Goal: Find contact information: Find contact information

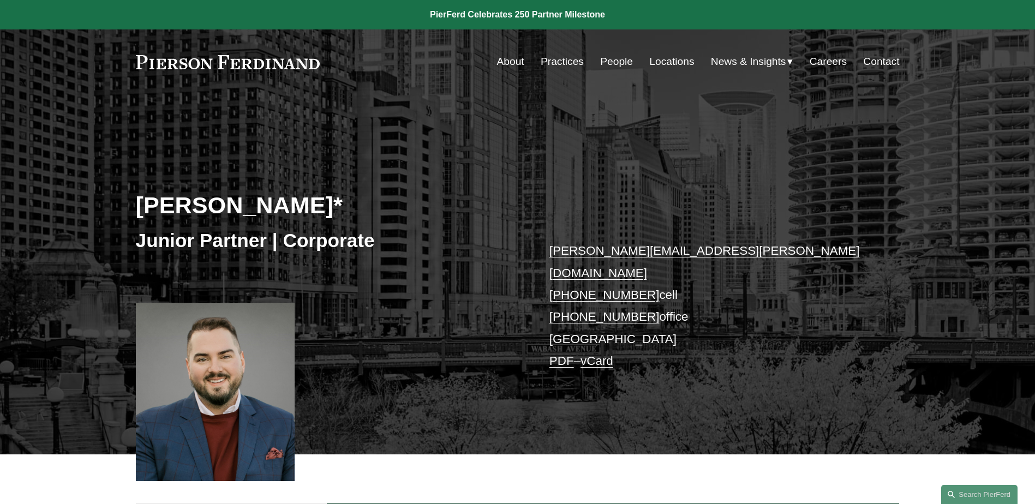
click at [615, 61] on link "People" at bounding box center [616, 61] width 33 height 21
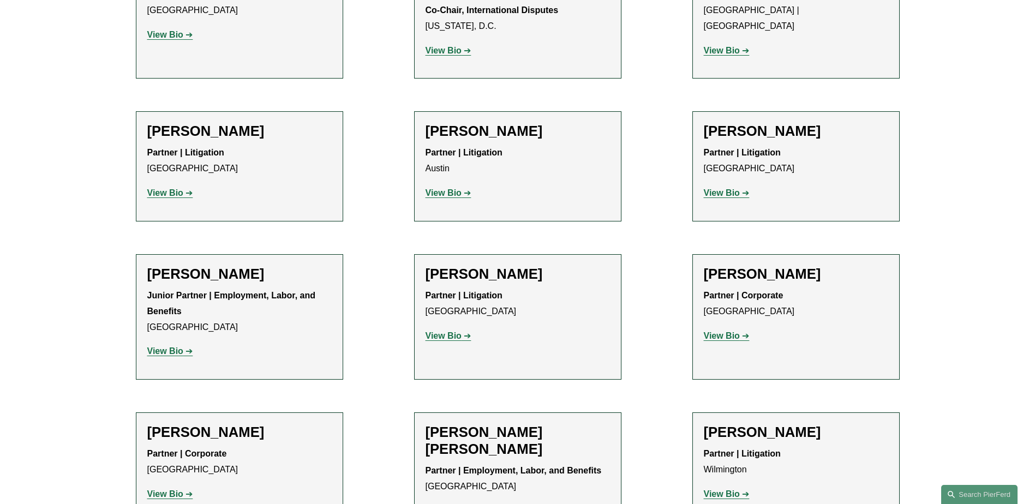
scroll to position [2292, 0]
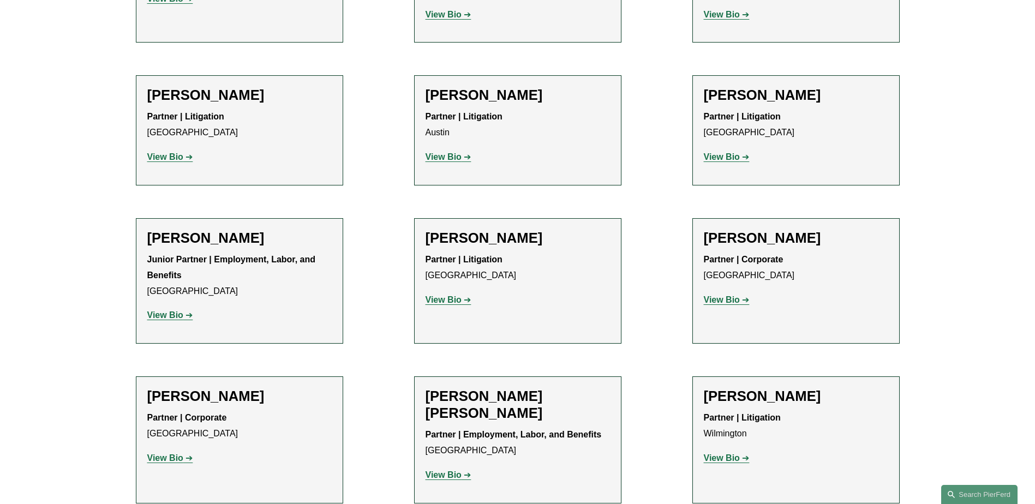
click at [725, 454] on strong "View Bio" at bounding box center [722, 458] width 36 height 9
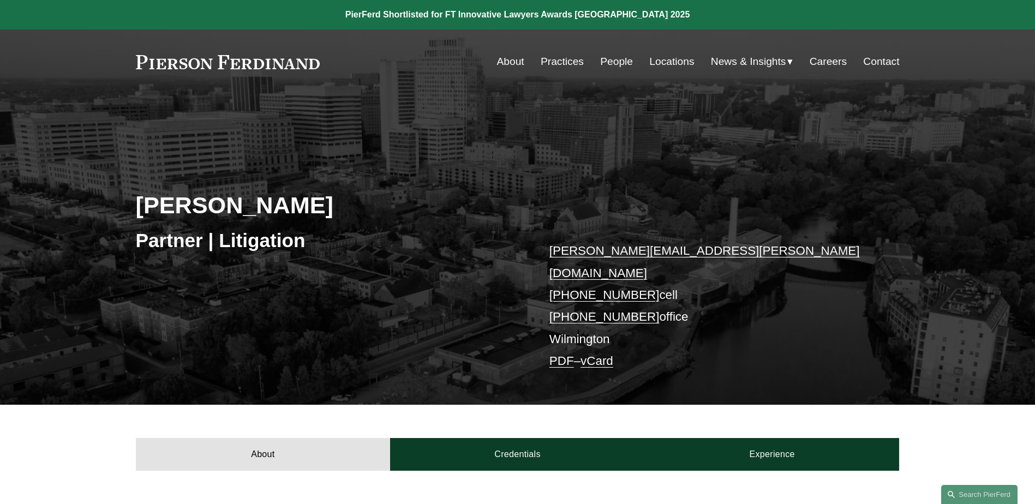
click at [505, 56] on link "About" at bounding box center [510, 61] width 27 height 21
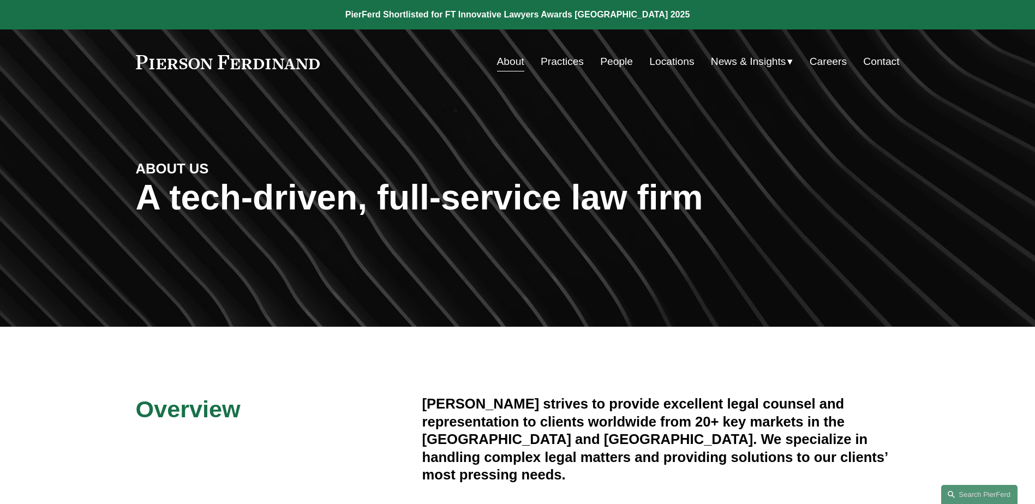
click at [613, 63] on link "People" at bounding box center [616, 61] width 33 height 21
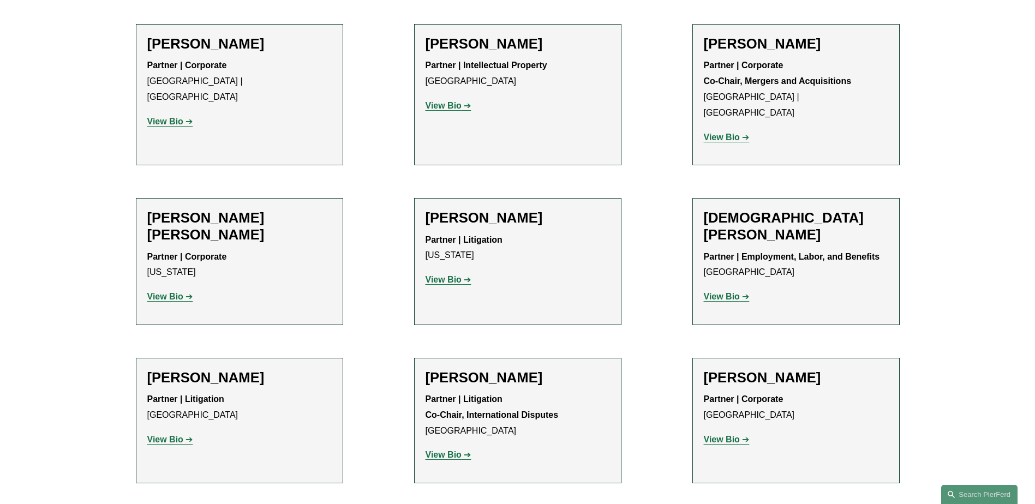
scroll to position [2729, 0]
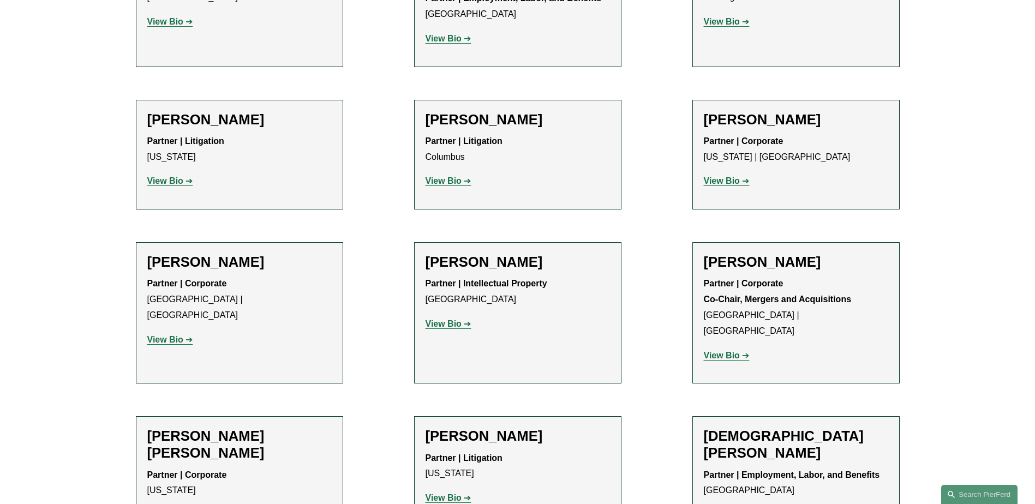
click at [446, 176] on strong "View Bio" at bounding box center [444, 180] width 36 height 9
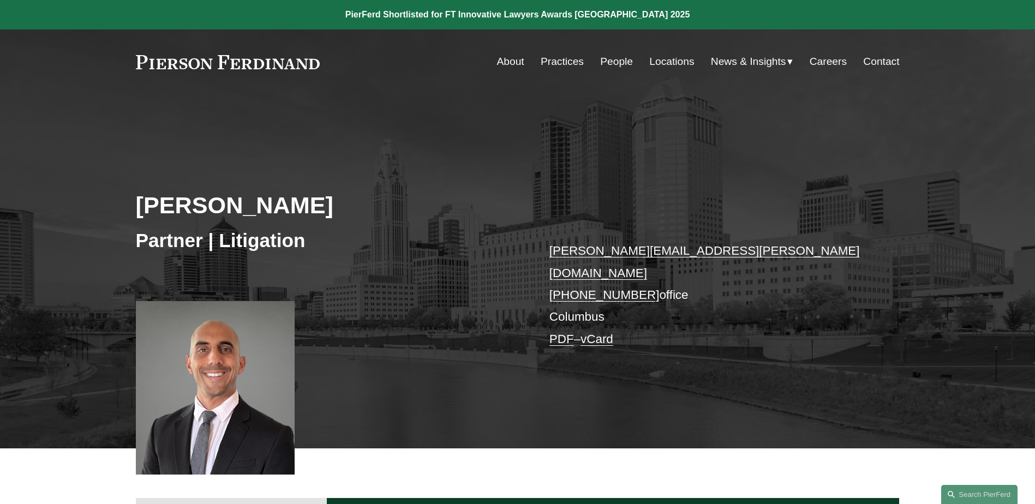
click at [603, 61] on link "People" at bounding box center [616, 61] width 33 height 21
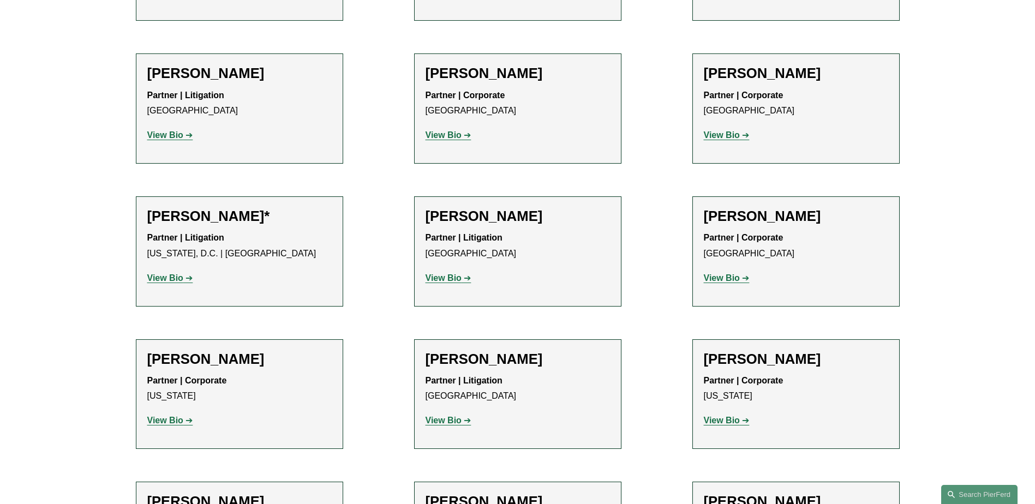
scroll to position [5239, 0]
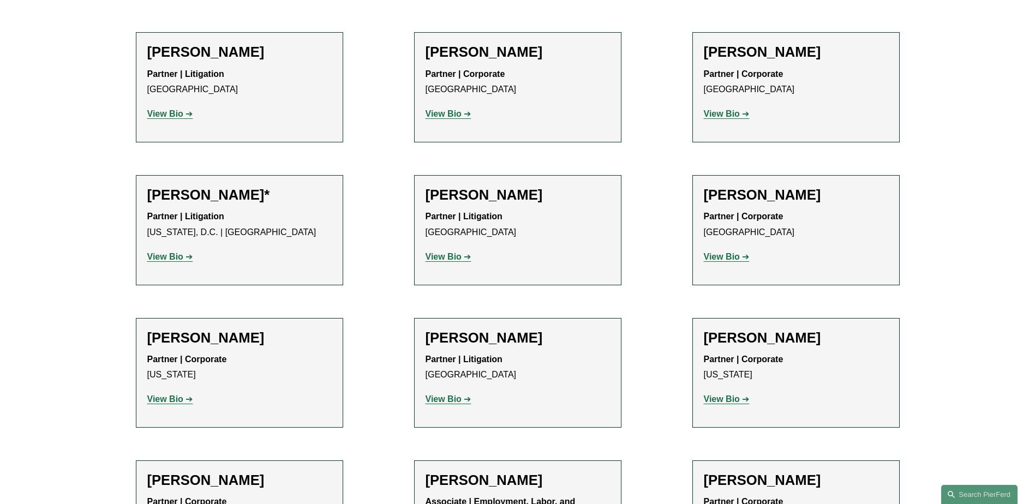
drag, startPoint x: 454, startPoint y: 199, endPoint x: 444, endPoint y: 201, distance: 10.6
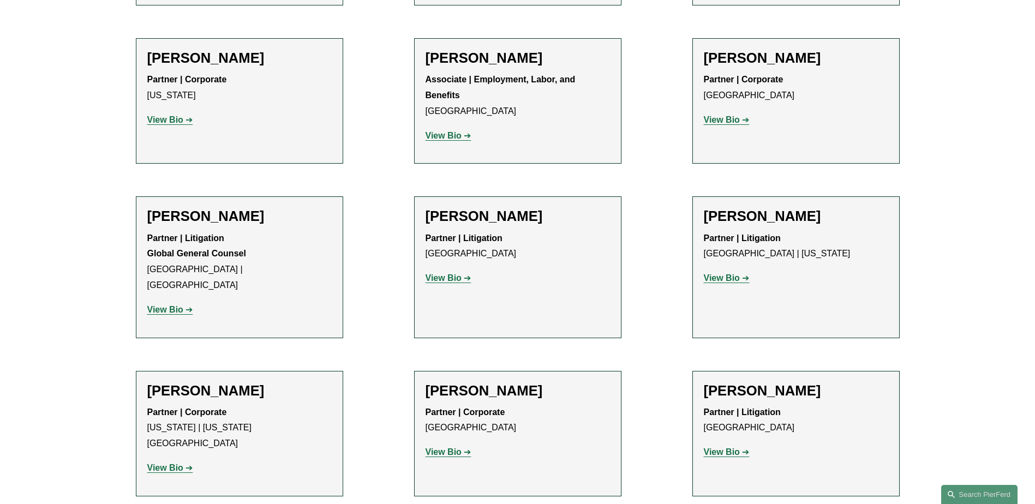
scroll to position [5676, 0]
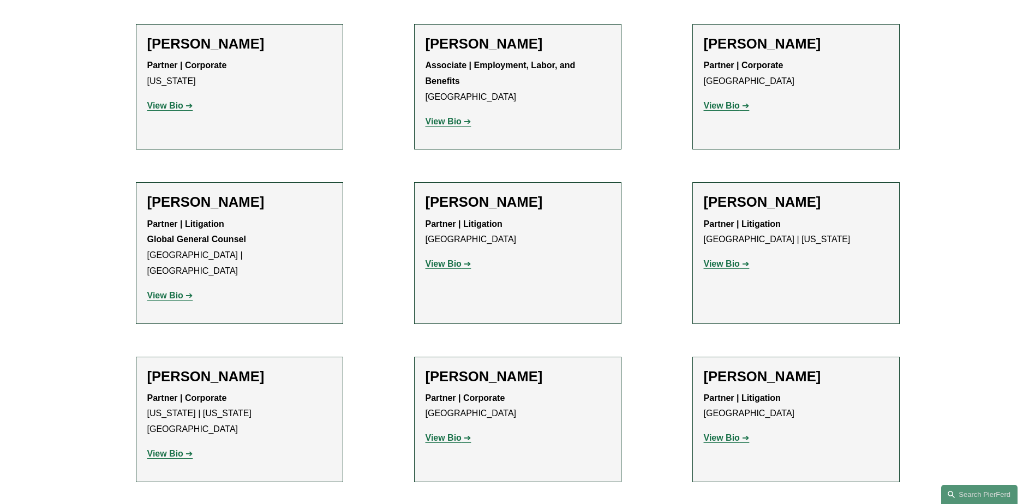
drag, startPoint x: 456, startPoint y: 221, endPoint x: 444, endPoint y: 226, distance: 13.0
drag, startPoint x: 444, startPoint y: 226, endPoint x: 730, endPoint y: 226, distance: 286.0
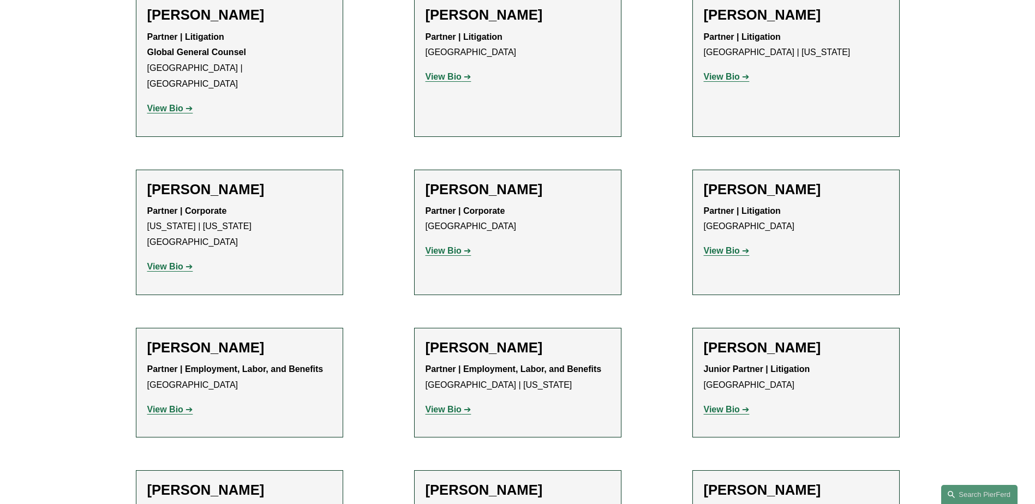
scroll to position [6003, 0]
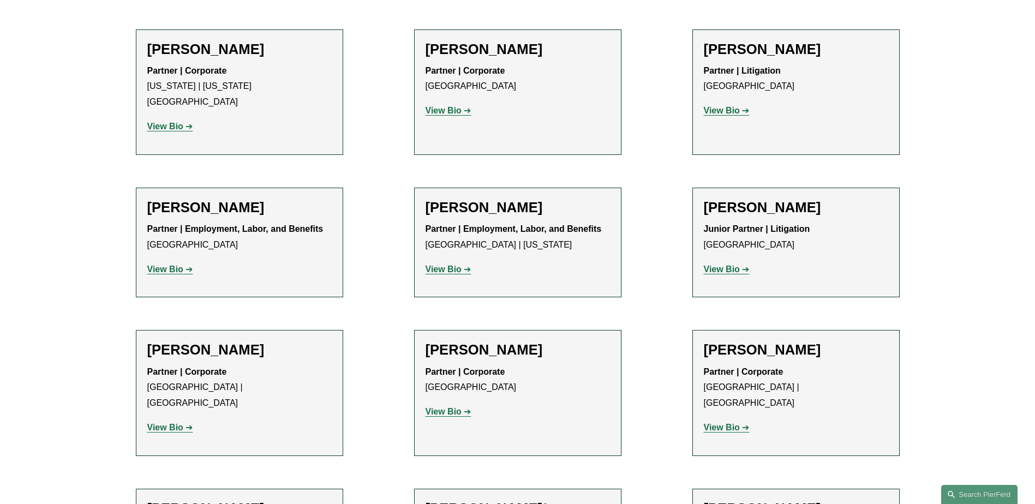
drag, startPoint x: 167, startPoint y: 191, endPoint x: 161, endPoint y: 186, distance: 8.1
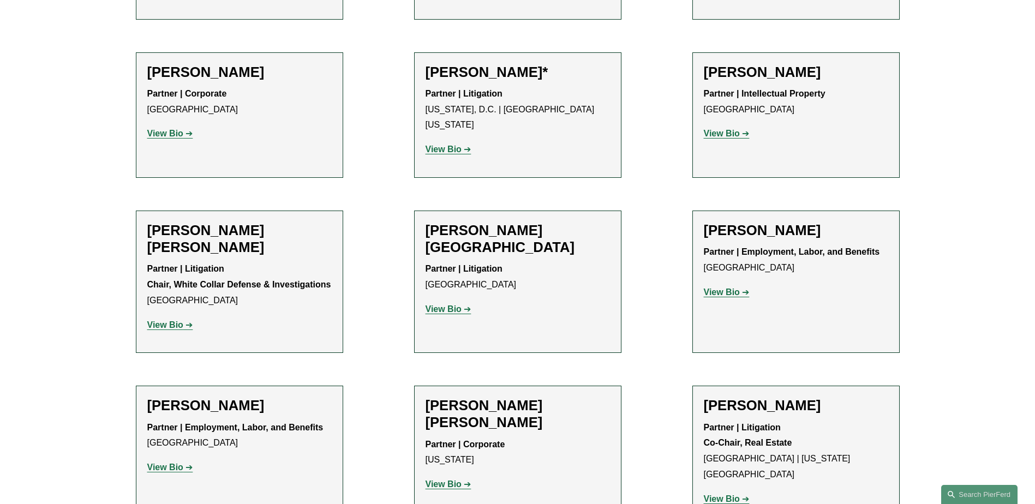
scroll to position [6658, 0]
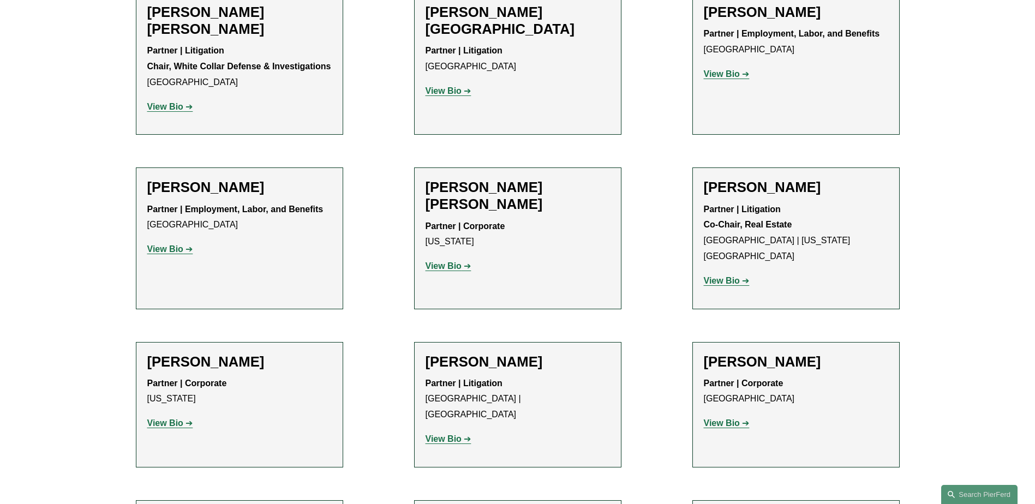
drag, startPoint x: 160, startPoint y: 127, endPoint x: 153, endPoint y: 132, distance: 7.9
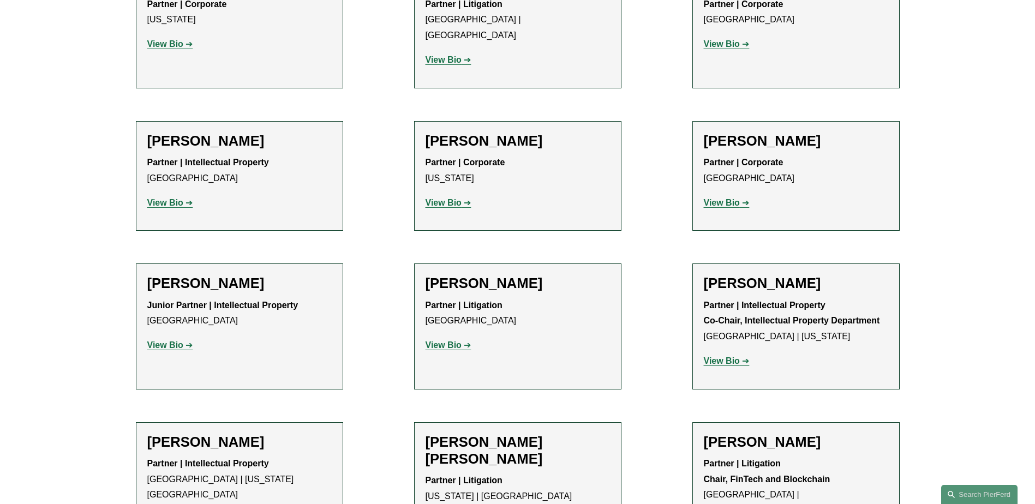
scroll to position [7095, 0]
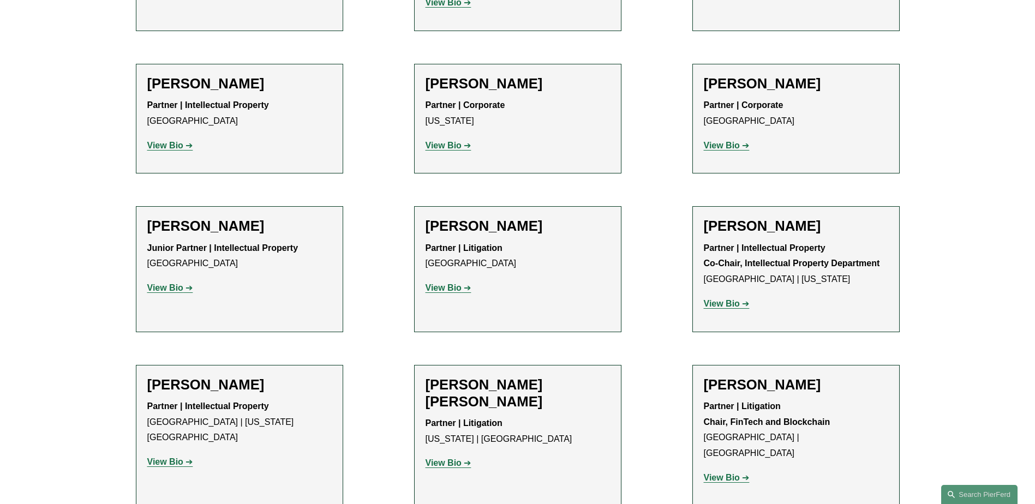
drag, startPoint x: 723, startPoint y: 161, endPoint x: 721, endPoint y: 153, distance: 7.9
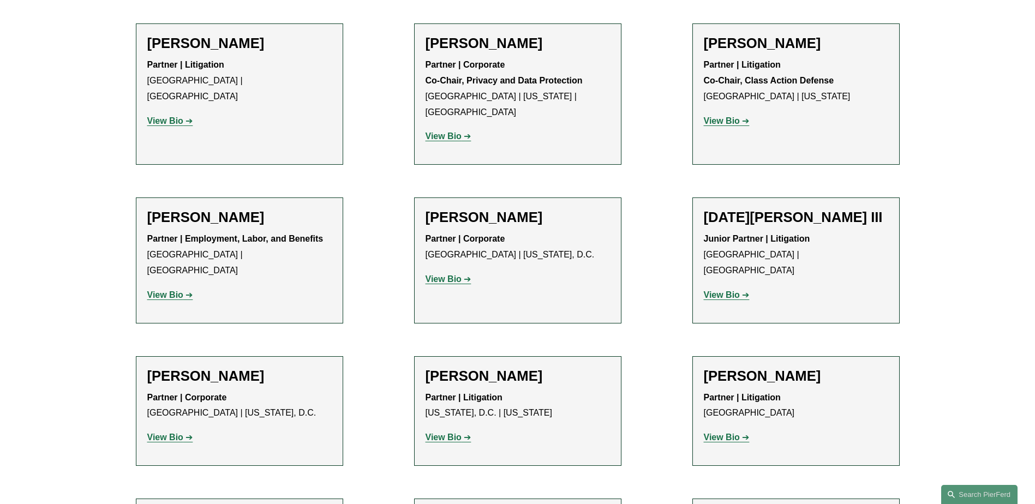
scroll to position [8950, 0]
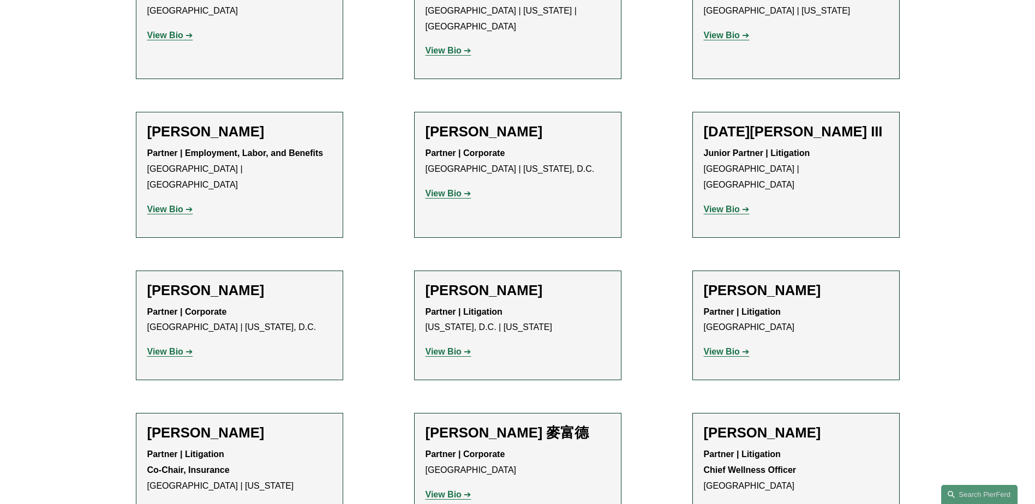
drag, startPoint x: 731, startPoint y: 228, endPoint x: 724, endPoint y: 232, distance: 7.6
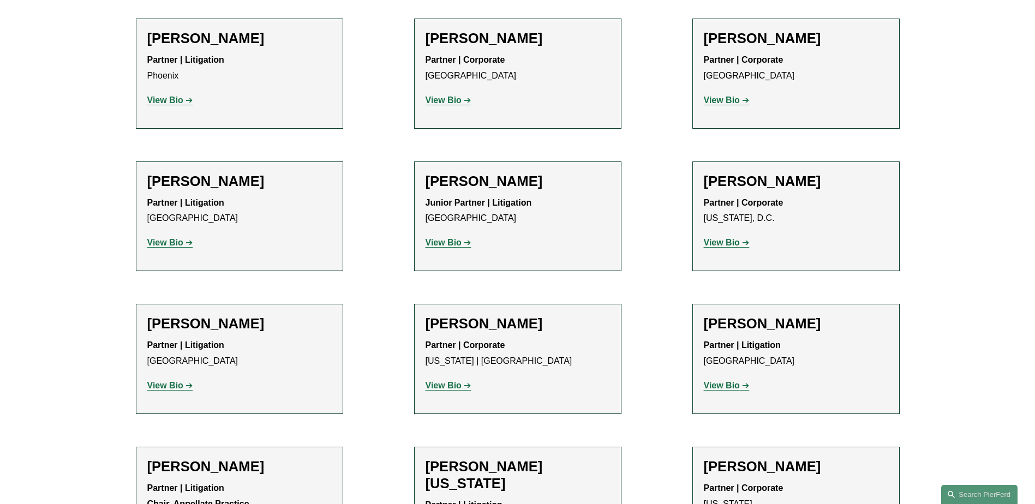
scroll to position [13316, 0]
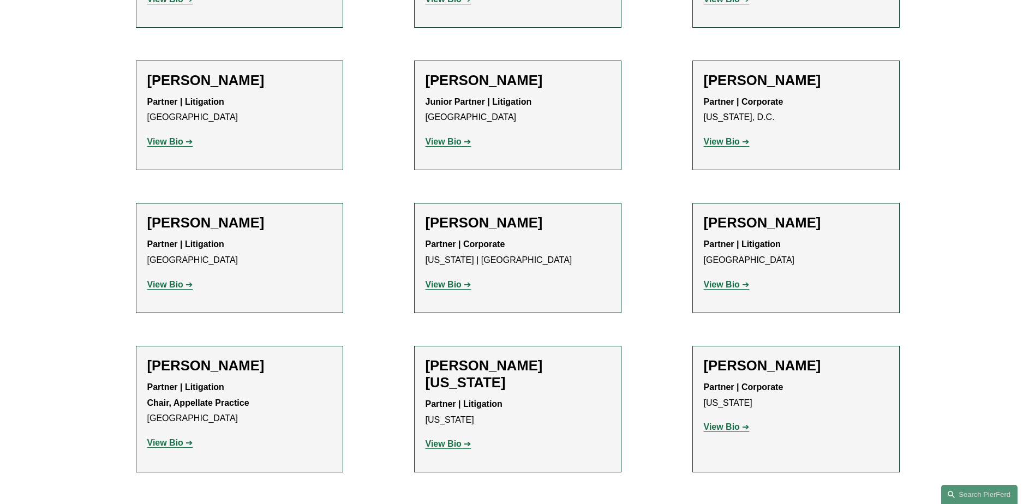
drag, startPoint x: 446, startPoint y: 308, endPoint x: 736, endPoint y: 309, distance: 289.3
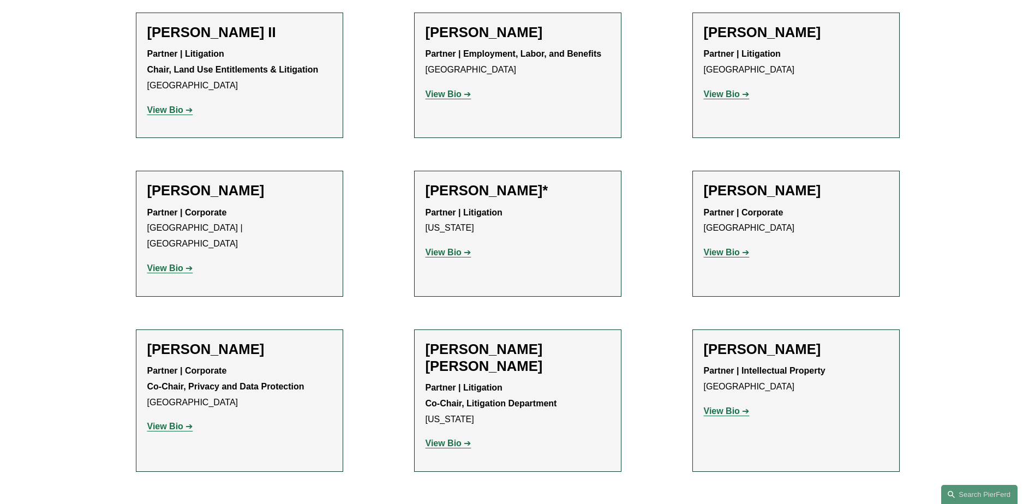
scroll to position [1201, 0]
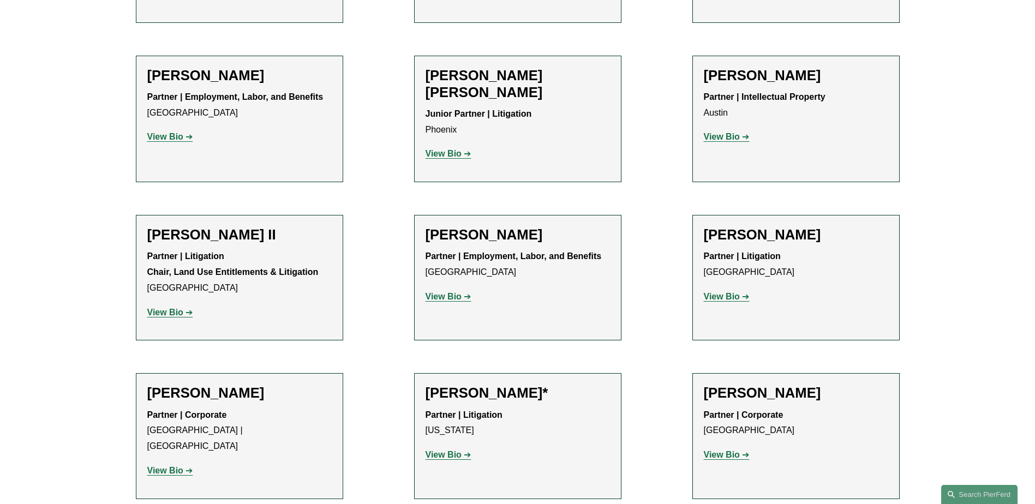
click at [448, 450] on strong "View Bio" at bounding box center [444, 454] width 36 height 9
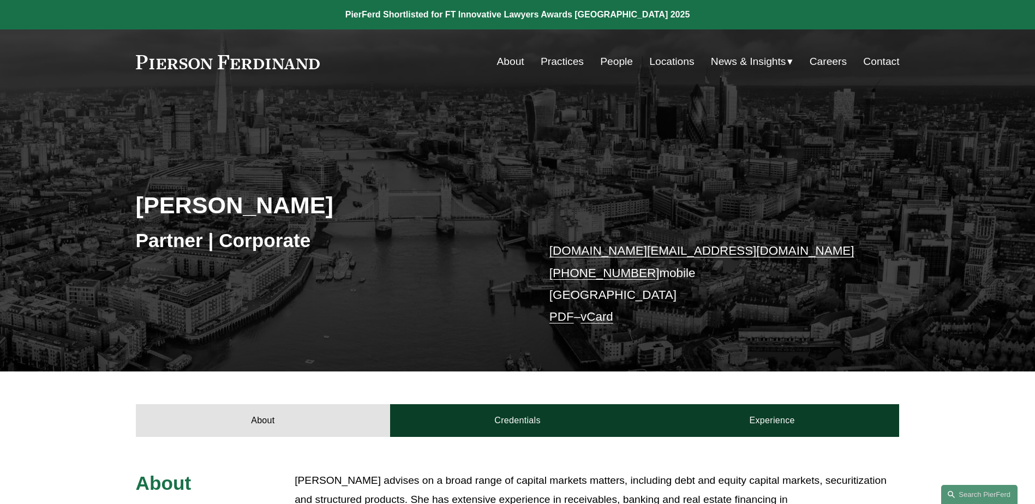
drag, startPoint x: 649, startPoint y: 275, endPoint x: 552, endPoint y: 270, distance: 97.2
click at [552, 270] on p "carolyn.dunlop@pierferd.com +44 74 8323 2910 mobile London PDF – vCard" at bounding box center [709, 284] width 318 height 88
copy link "+44 74 8323 2910"
